Goal: Transaction & Acquisition: Purchase product/service

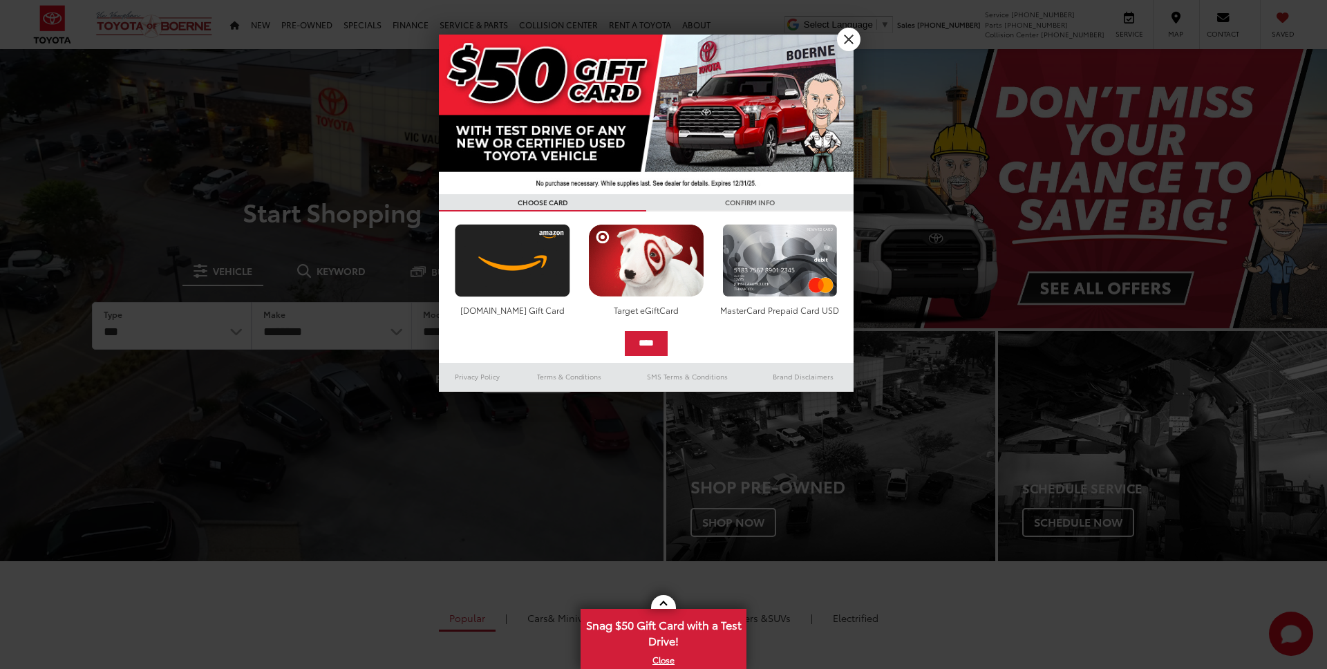
click at [328, 32] on div at bounding box center [663, 334] width 1327 height 669
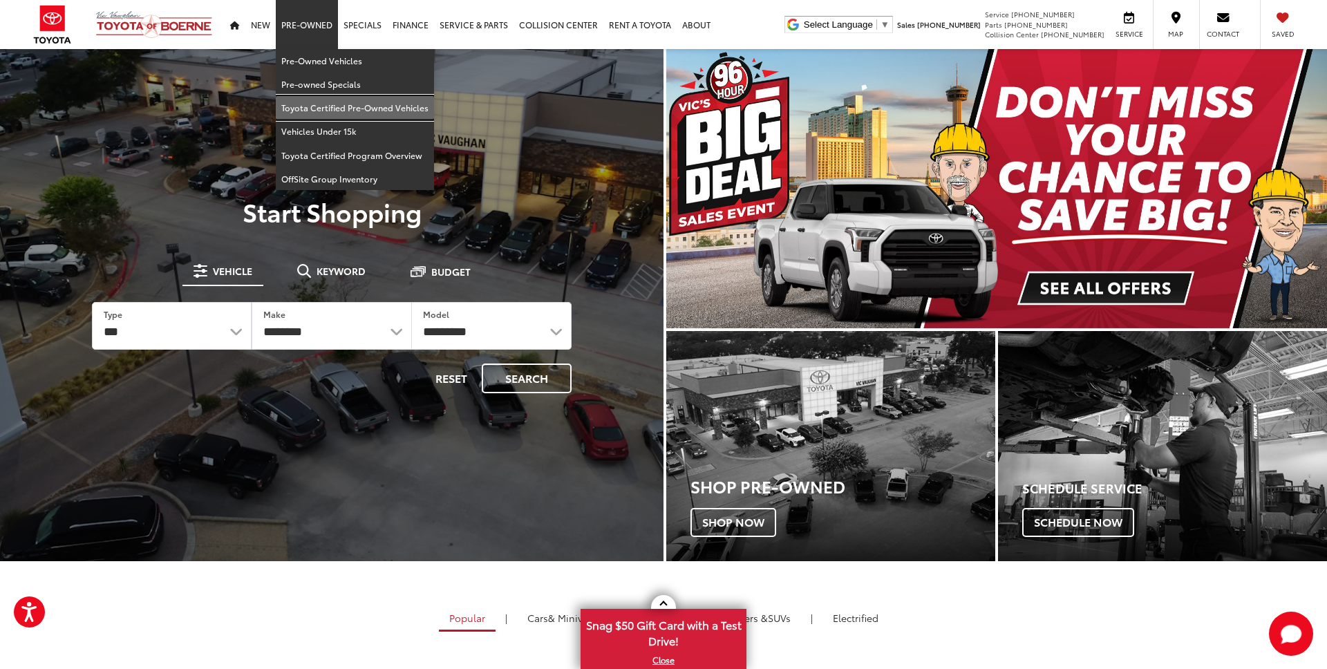
click at [339, 102] on link "Toyota Certified Pre-Owned Vehicles" at bounding box center [355, 107] width 158 height 23
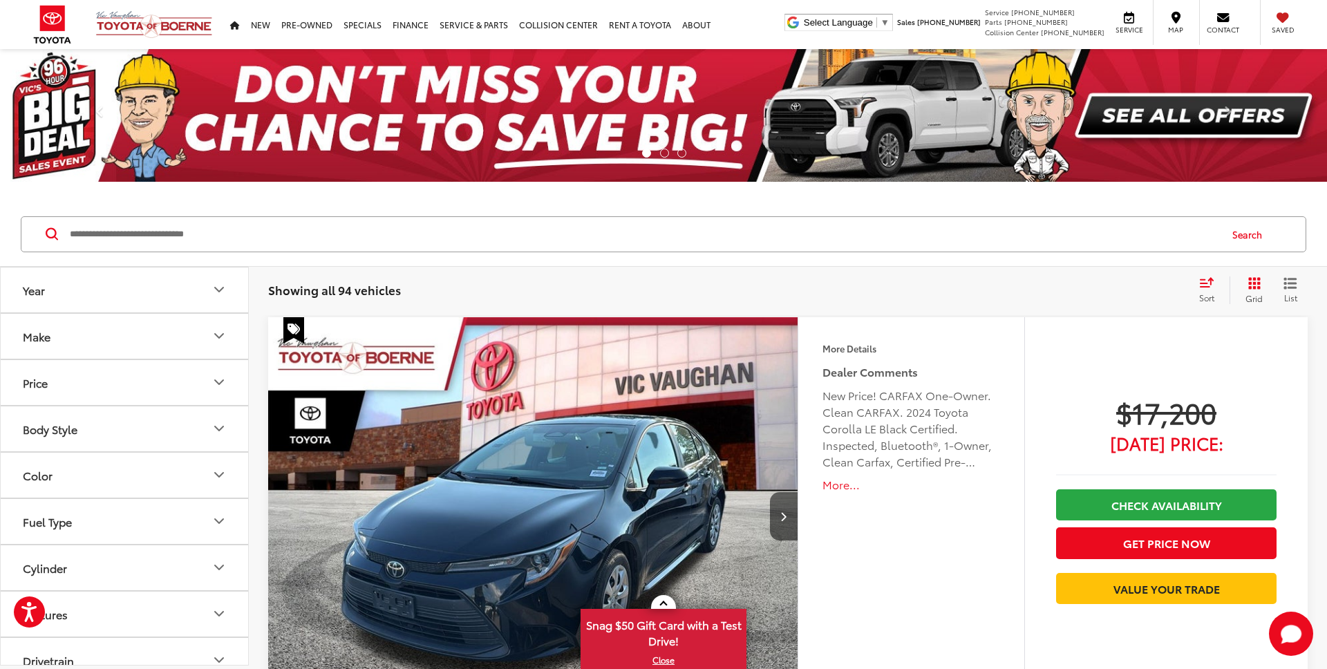
click at [133, 340] on button "Make" at bounding box center [125, 336] width 249 height 45
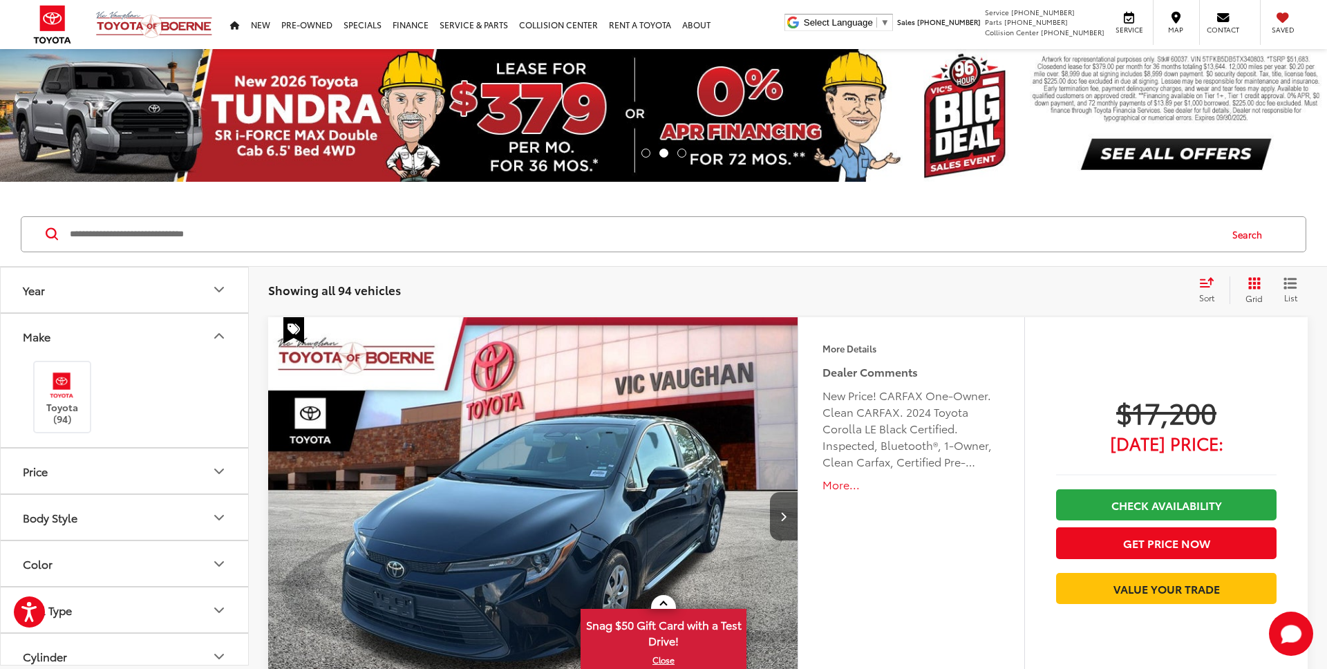
click at [112, 359] on div "Toyota (94)" at bounding box center [124, 397] width 214 height 76
click at [117, 332] on button "Make" at bounding box center [125, 336] width 249 height 45
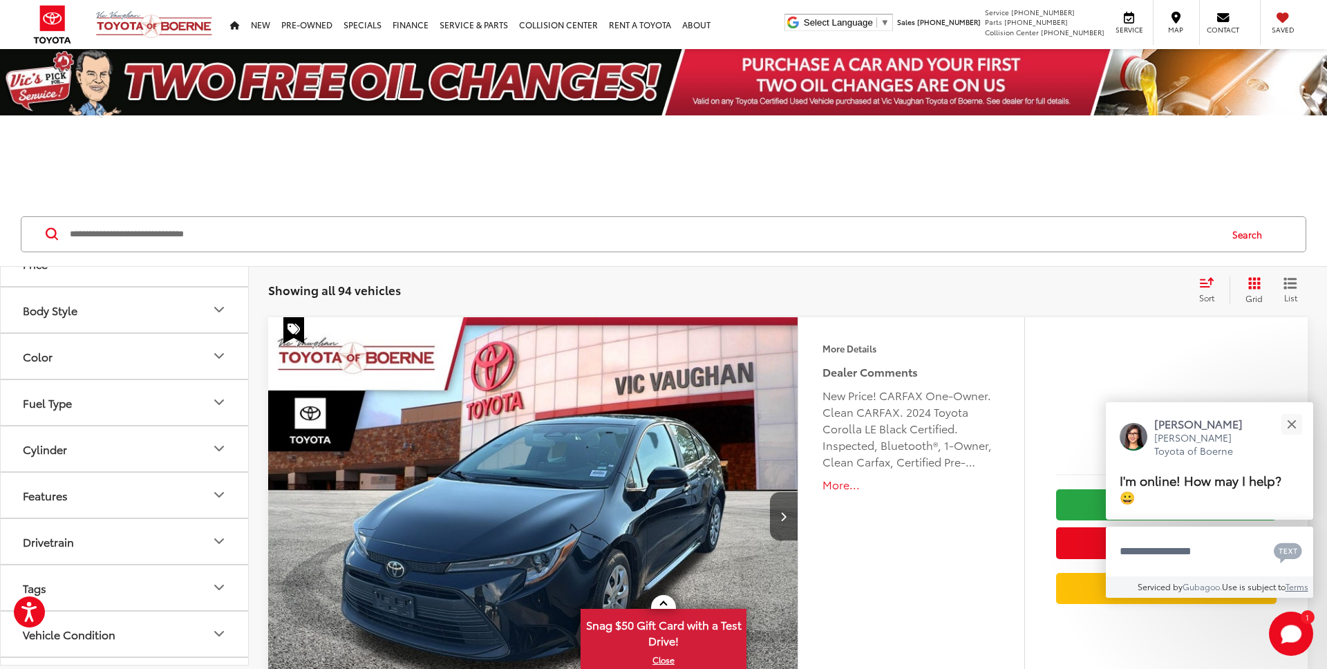
scroll to position [142, 0]
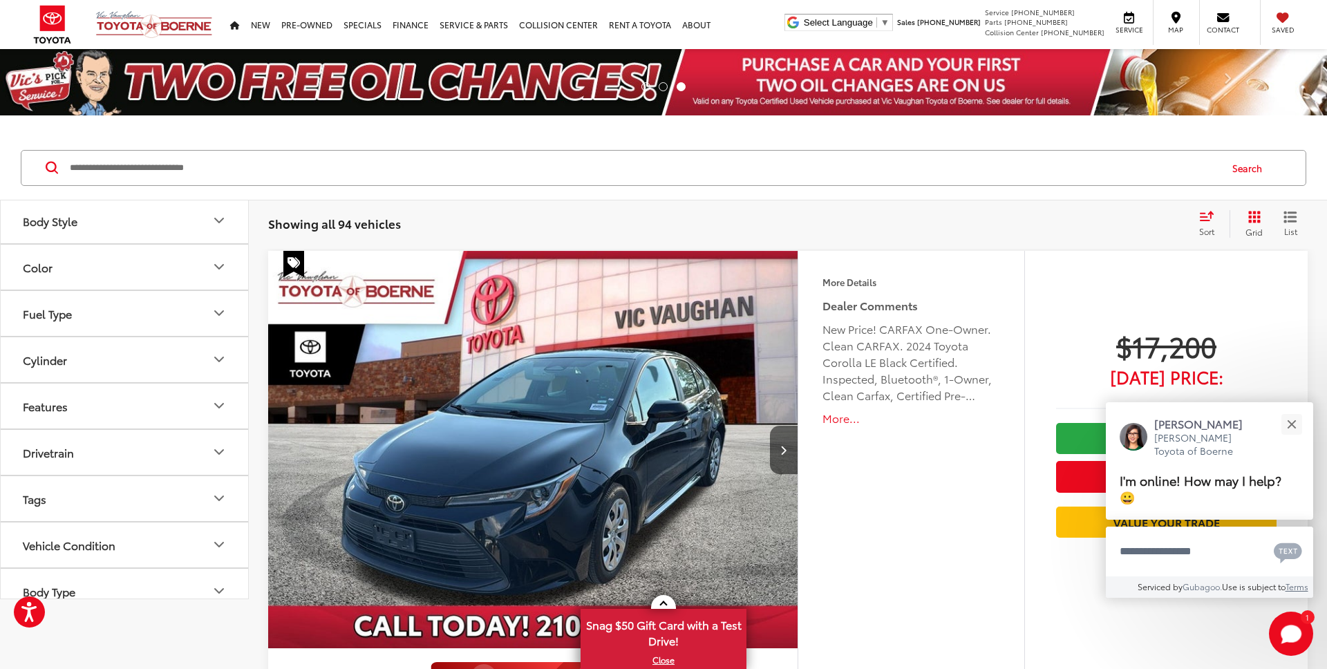
drag, startPoint x: 81, startPoint y: 413, endPoint x: 81, endPoint y: 388, distance: 25.6
click at [81, 391] on button "Features" at bounding box center [125, 406] width 249 height 45
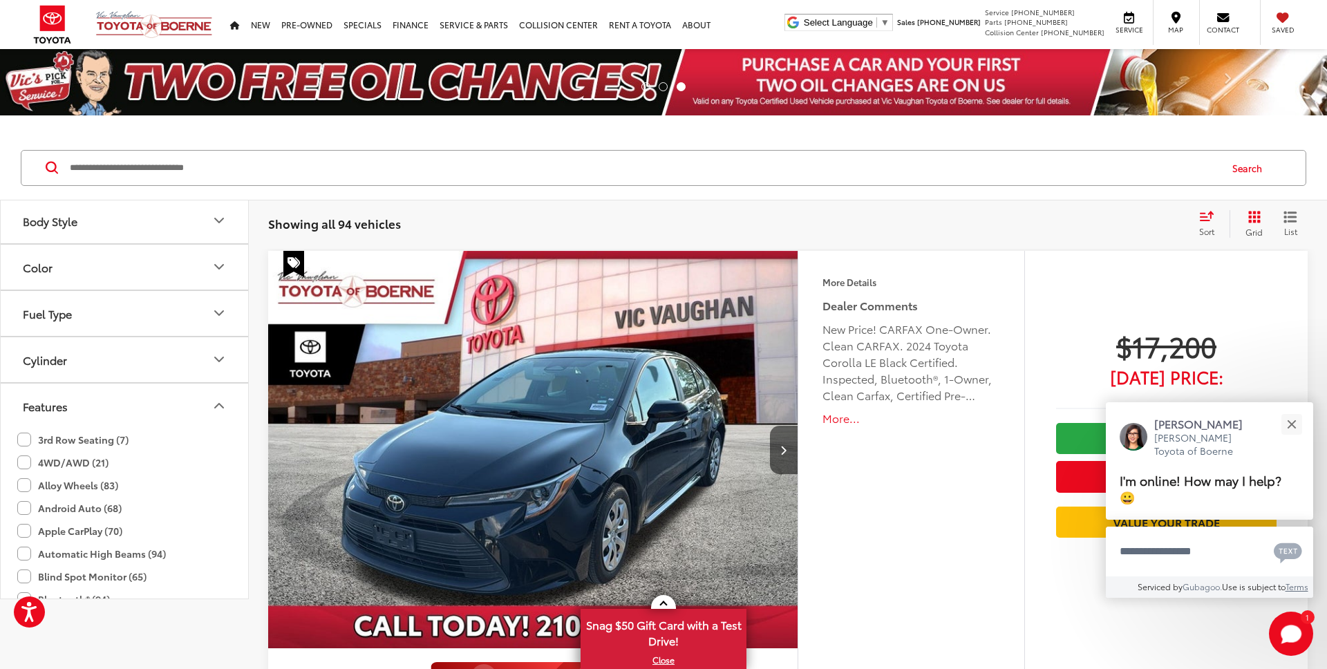
click at [79, 374] on button "Cylinder" at bounding box center [125, 359] width 249 height 45
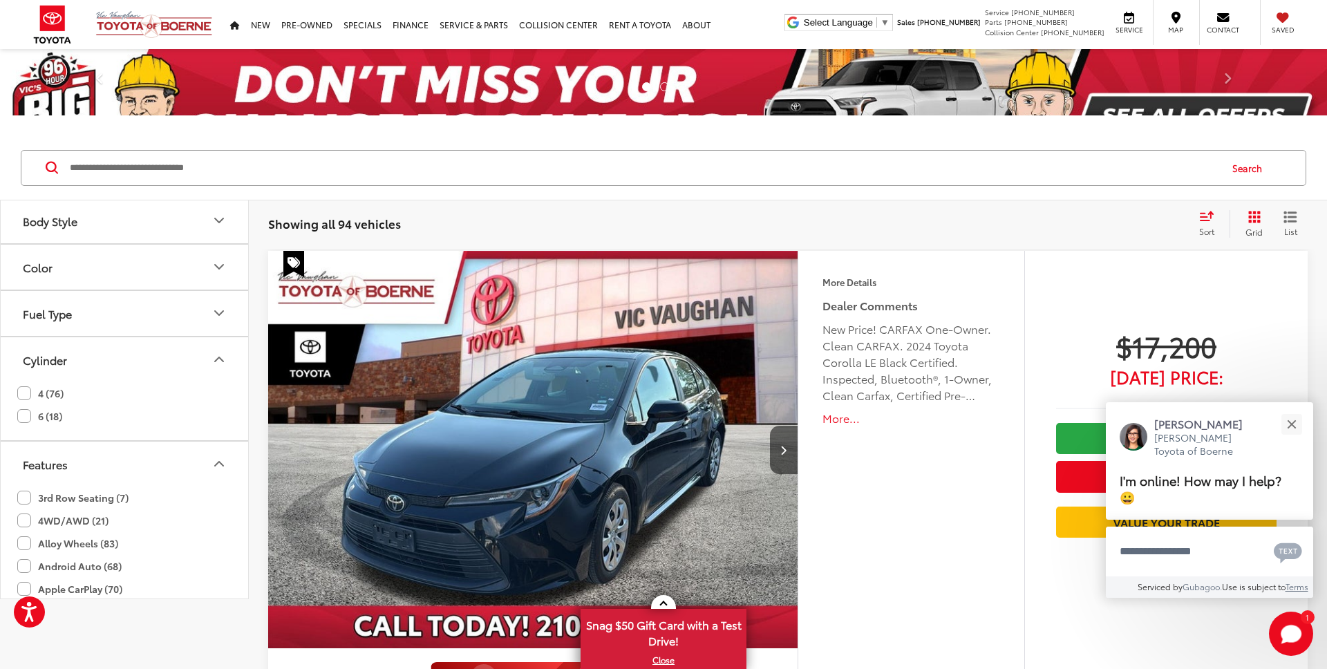
click at [60, 414] on label "6 (18)" at bounding box center [39, 416] width 45 height 23
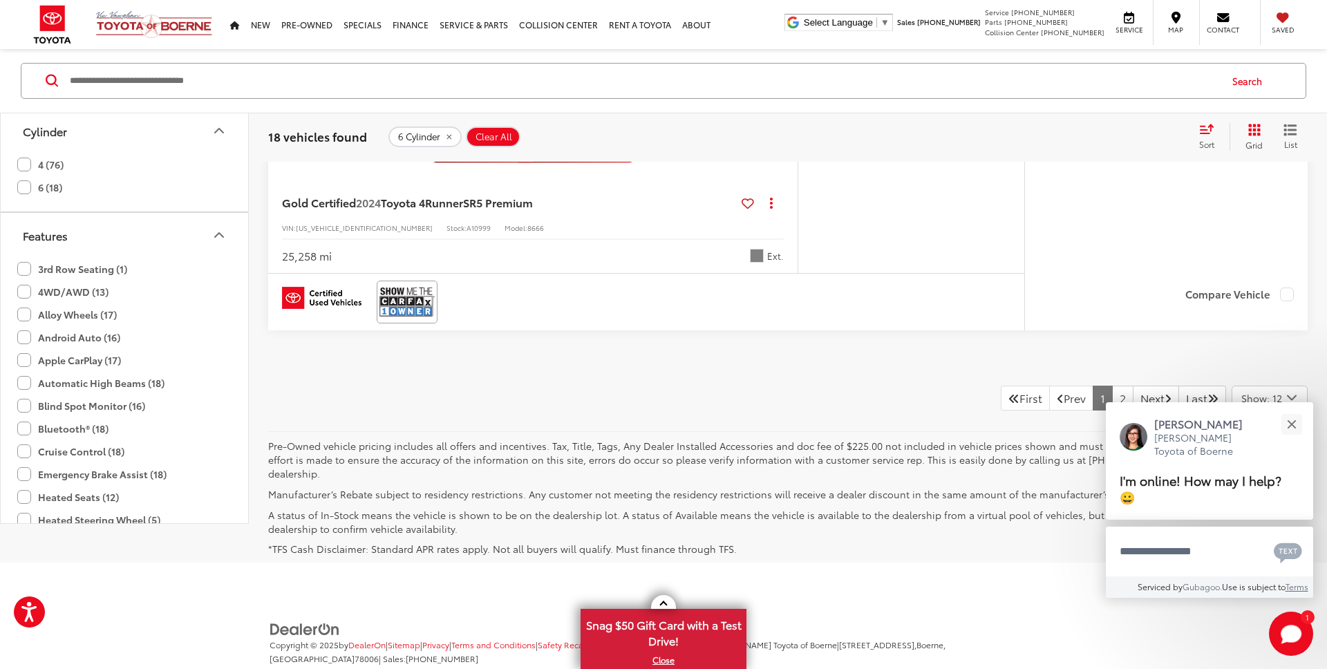
scroll to position [7598, 0]
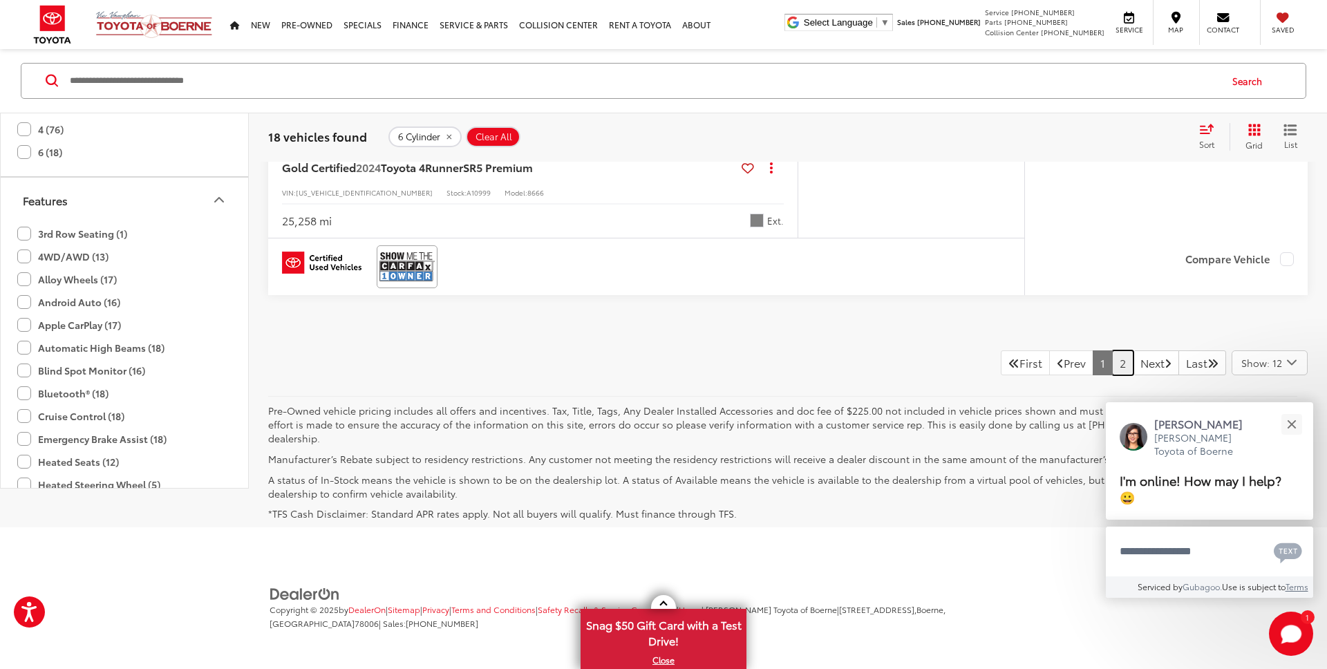
click at [1112, 368] on link "2" at bounding box center [1122, 362] width 21 height 25
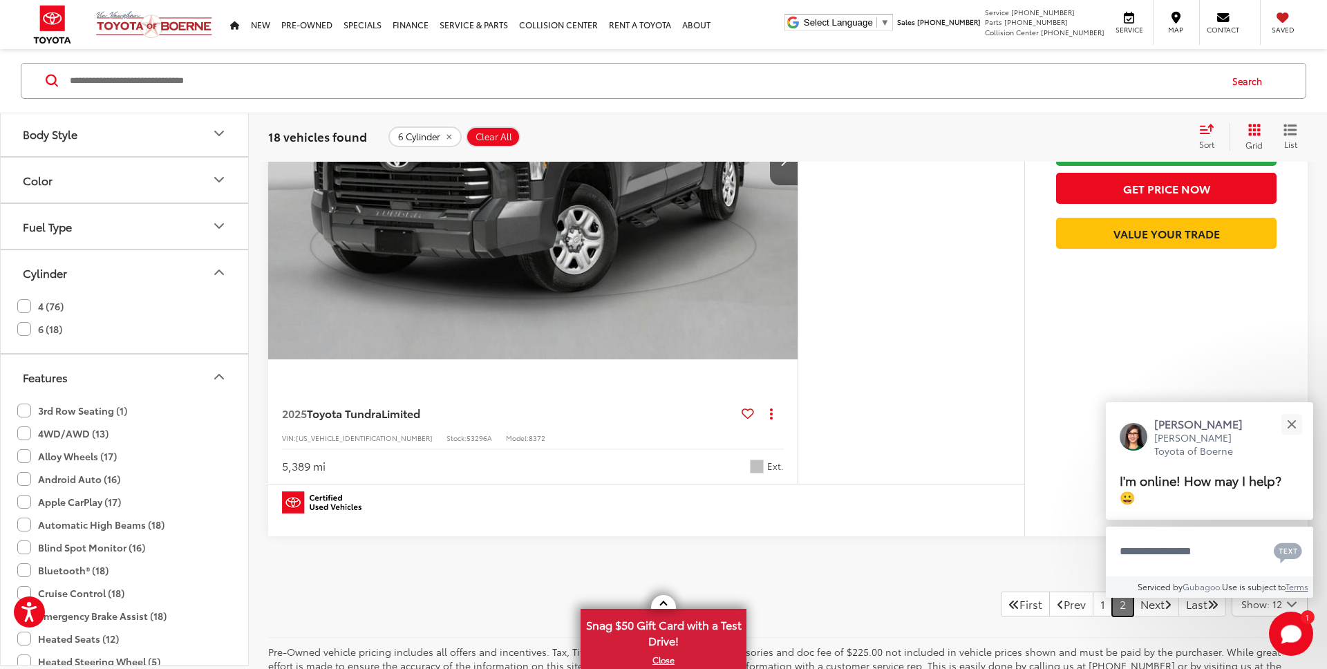
scroll to position [3750, 0]
